Goal: Entertainment & Leisure: Consume media (video, audio)

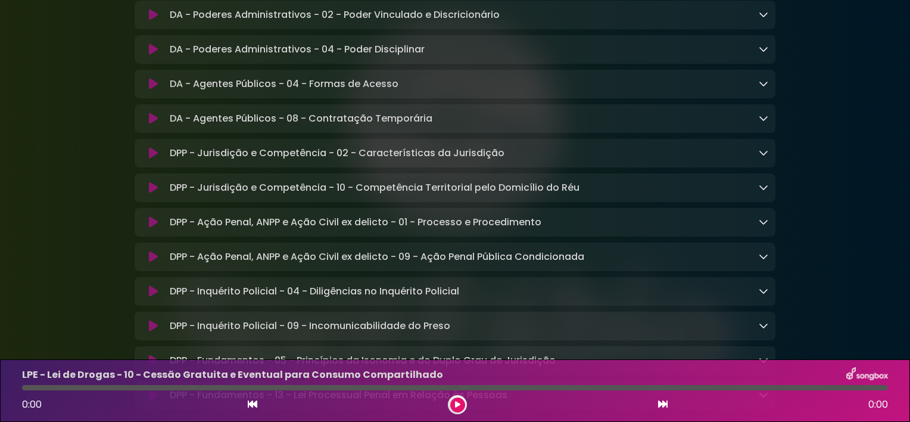
scroll to position [1349, 0]
